Goal: Check status: Check status

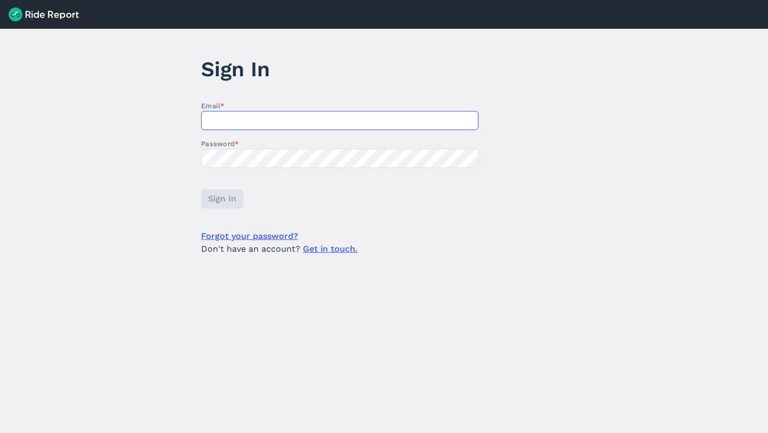
type input "[EMAIL_ADDRESS][DOMAIN_NAME]"
click at [232, 199] on span "Sign In" at bounding box center [221, 198] width 28 height 13
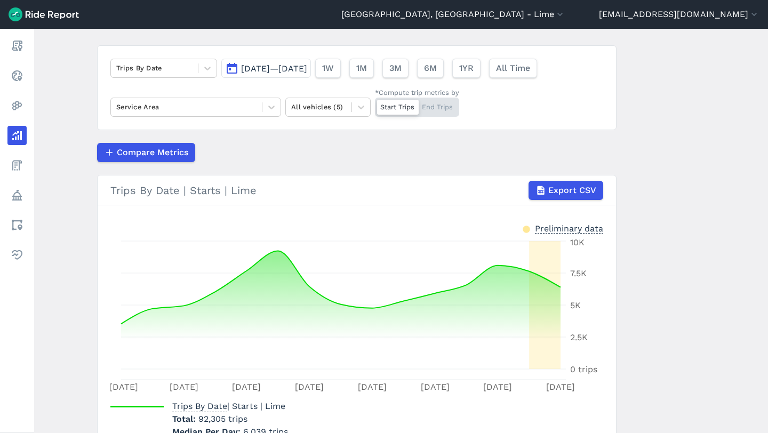
scroll to position [69, 0]
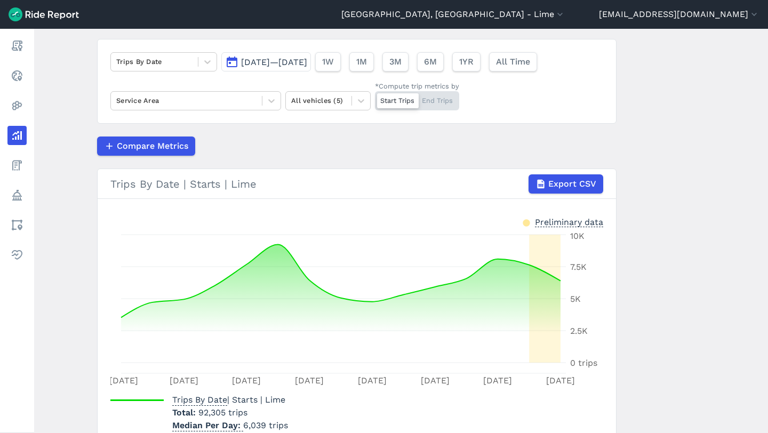
click at [311, 56] on button "[DATE]—[DATE]" at bounding box center [266, 61] width 90 height 19
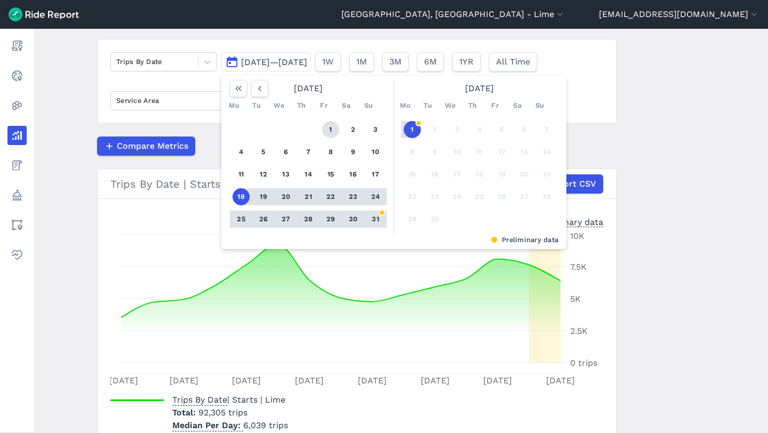
click at [325, 124] on button "1" at bounding box center [330, 129] width 17 height 17
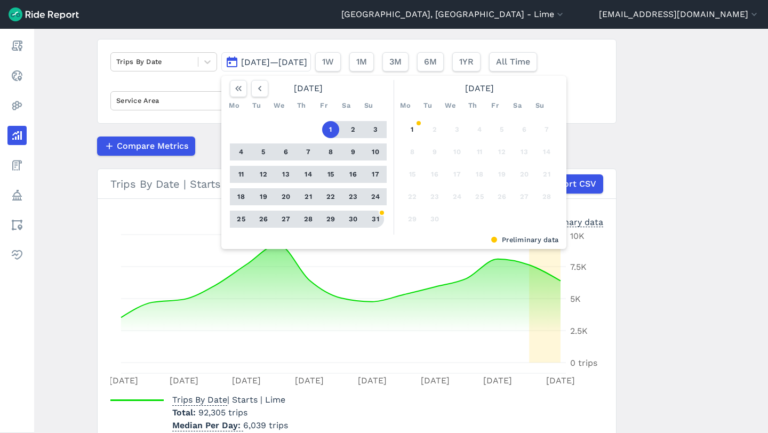
click at [371, 216] on button "31" at bounding box center [375, 219] width 17 height 17
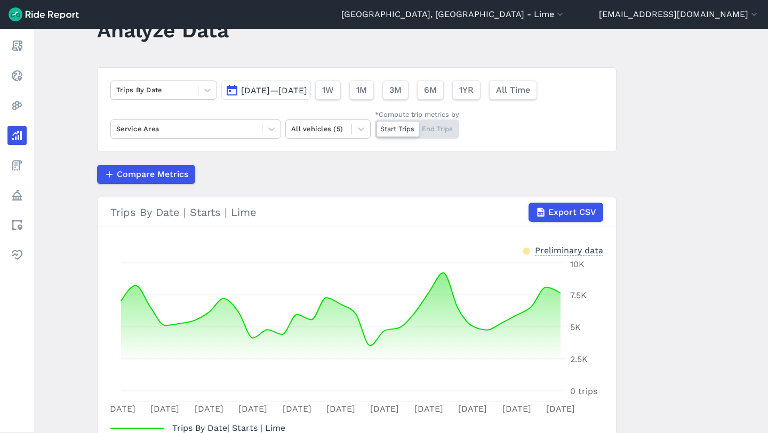
scroll to position [28, 0]
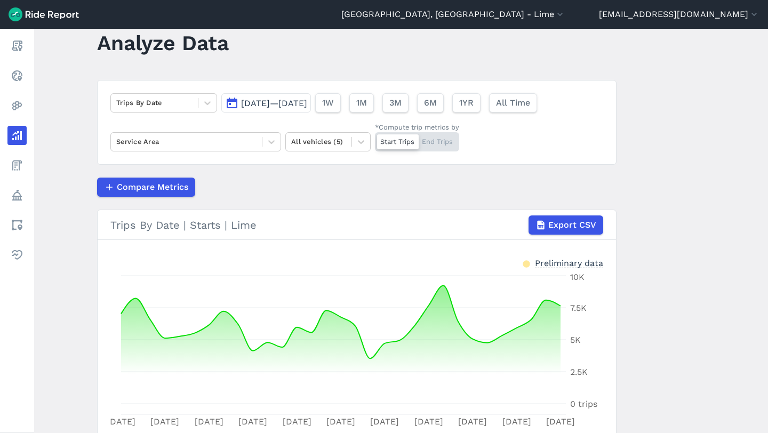
click at [305, 106] on span "[DATE]—[DATE]" at bounding box center [274, 103] width 66 height 10
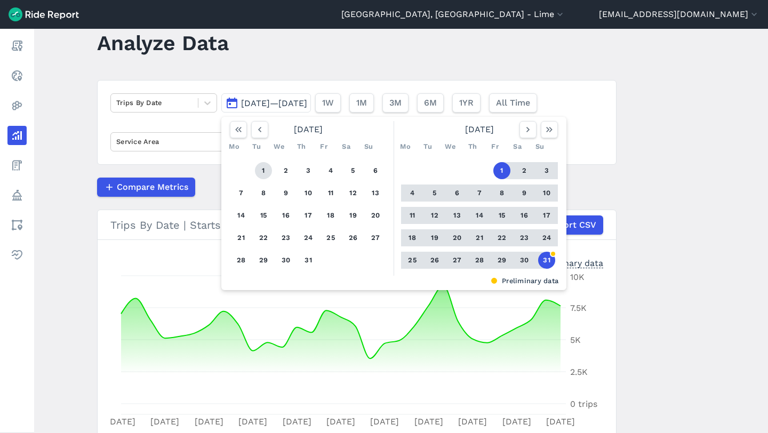
click at [264, 168] on button "1" at bounding box center [263, 170] width 17 height 17
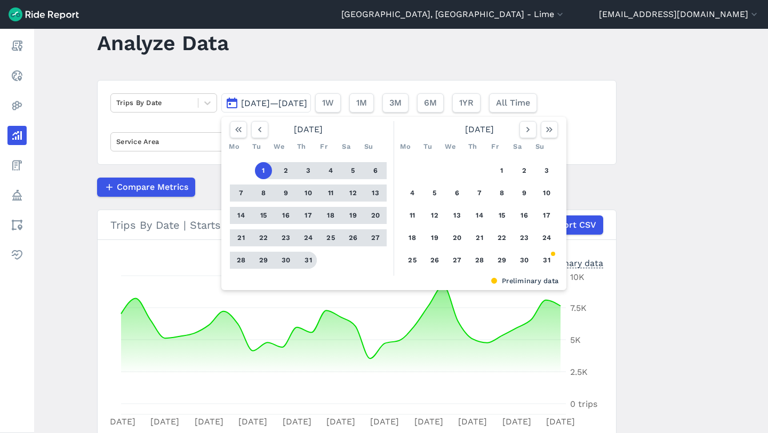
click at [307, 262] on button "31" at bounding box center [308, 260] width 17 height 17
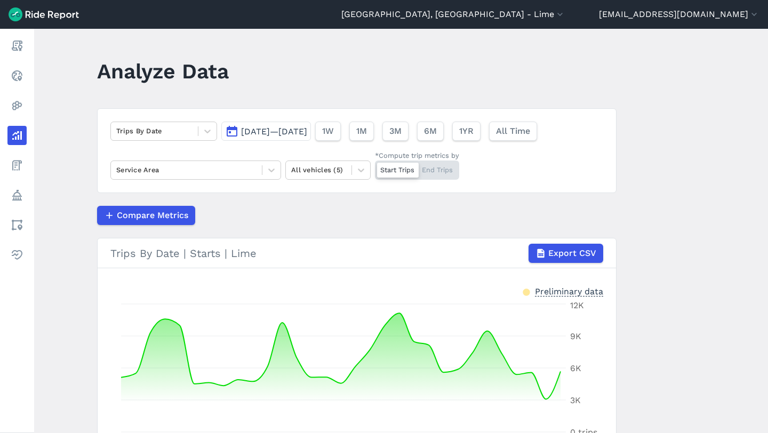
click at [311, 139] on button "[DATE]—[DATE]" at bounding box center [266, 131] width 90 height 19
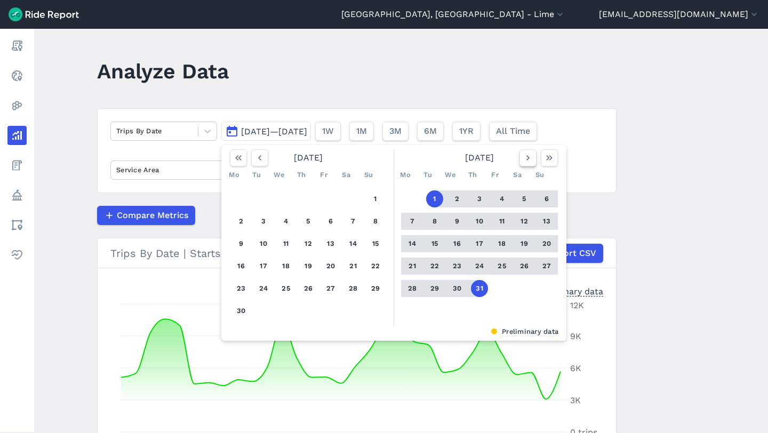
click at [525, 158] on icon "button" at bounding box center [528, 158] width 11 height 11
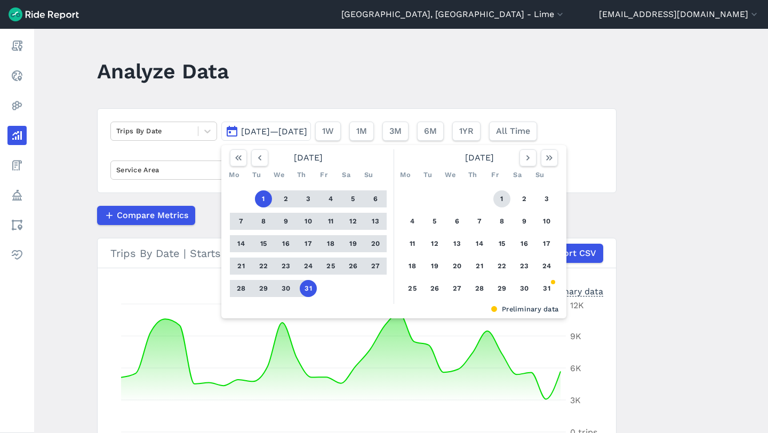
click at [497, 200] on button "1" at bounding box center [501, 198] width 17 height 17
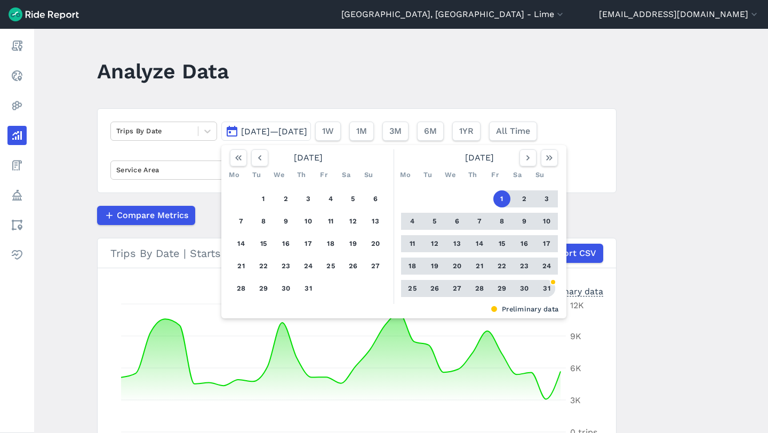
click at [542, 287] on button "31" at bounding box center [546, 288] width 17 height 17
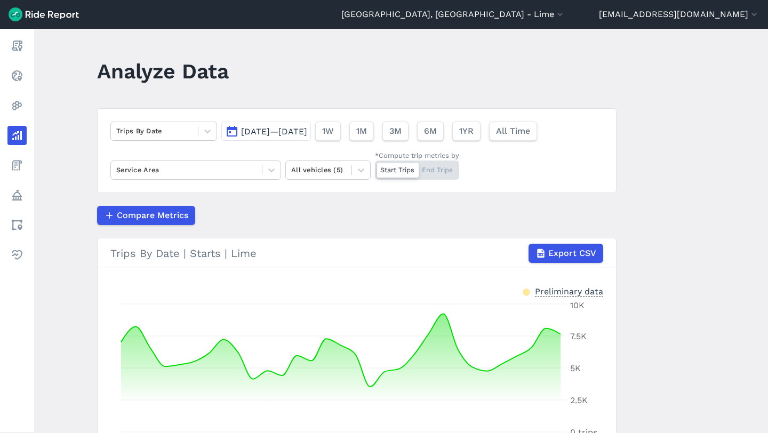
scroll to position [1, 0]
